Goal: Information Seeking & Learning: Check status

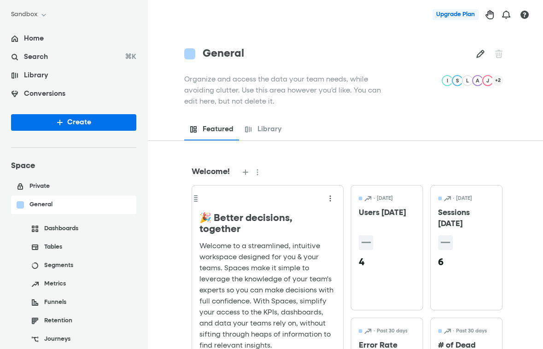
scroll to position [40, 0]
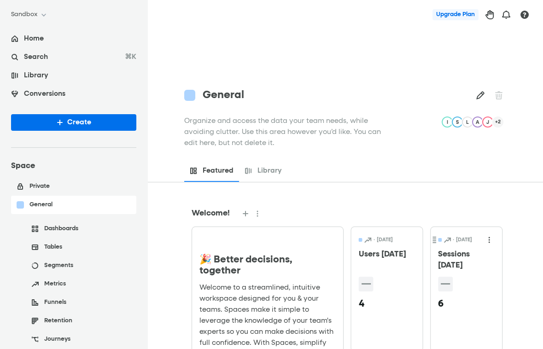
click at [442, 299] on h2 "6" at bounding box center [441, 304] width 6 height 11
click at [451, 249] on div "Sessions [DATE]" at bounding box center [466, 260] width 57 height 22
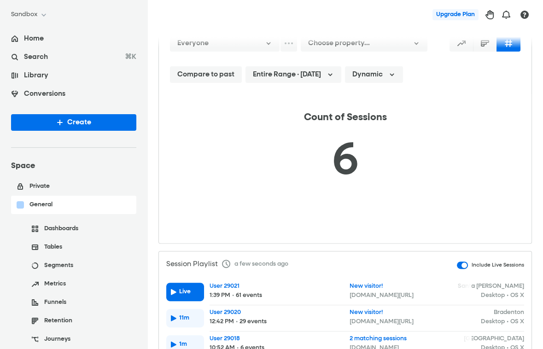
scroll to position [382, 0]
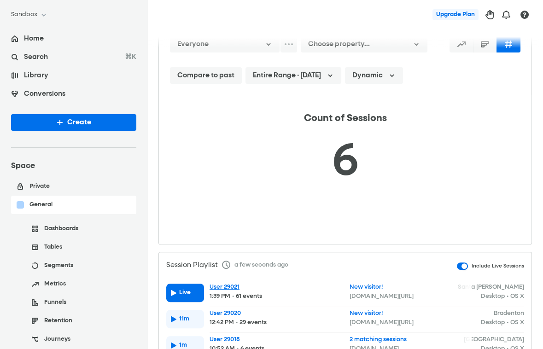
click at [219, 283] on div "User 29021" at bounding box center [224, 286] width 30 height 7
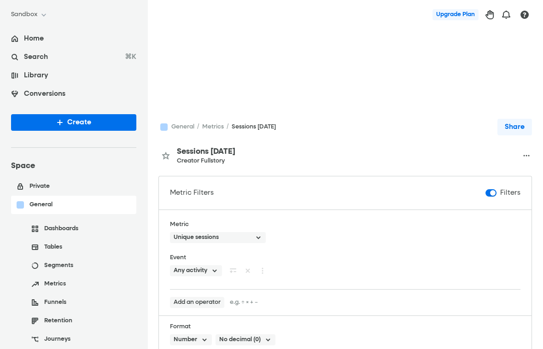
scroll to position [382, 0]
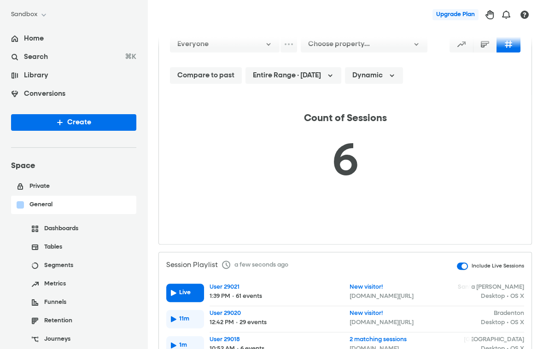
click at [189, 131] on div "**********" at bounding box center [271, 174] width 543 height 349
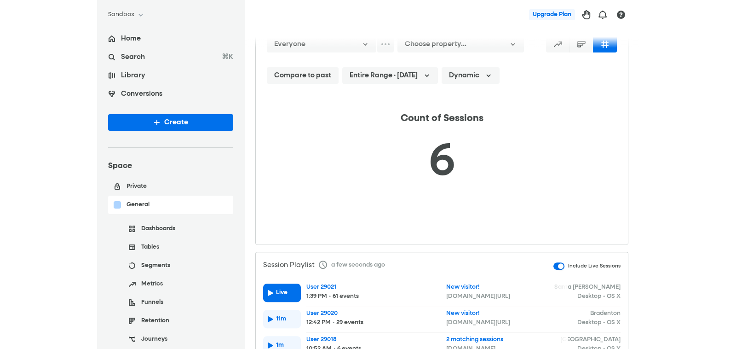
scroll to position [255, 0]
